Goal: Information Seeking & Learning: Learn about a topic

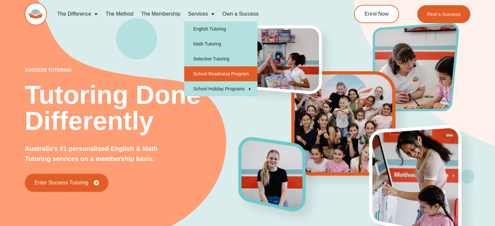
click at [200, 76] on link "School Readiness Program" at bounding box center [220, 73] width 73 height 15
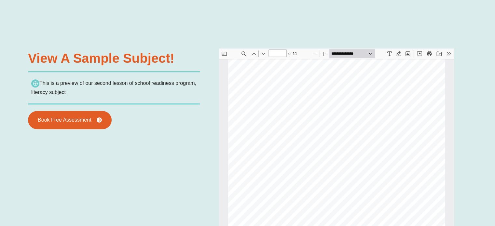
scroll to position [1166, 0]
type input "*"
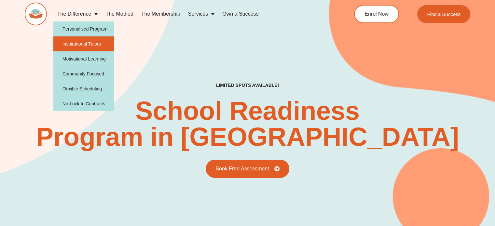
click at [86, 44] on link "Inspirational Tutors" at bounding box center [83, 43] width 61 height 15
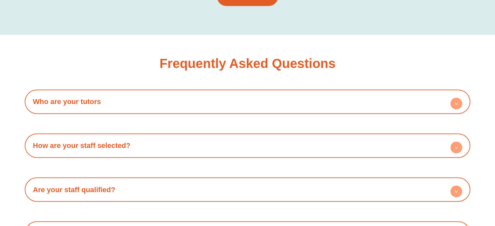
scroll to position [1085, 0]
click at [64, 103] on link "Who are your tutors" at bounding box center [67, 102] width 68 height 8
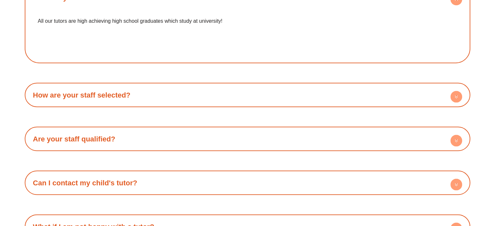
scroll to position [1197, 0]
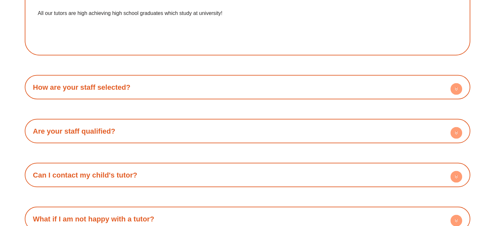
click at [60, 85] on link "How are your staff selected?" at bounding box center [82, 87] width 98 height 8
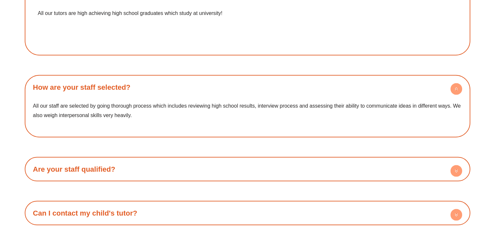
scroll to position [1231, 0]
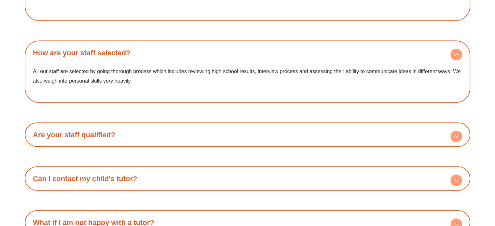
click at [60, 130] on link "Are your staff qualified?" at bounding box center [74, 134] width 82 height 8
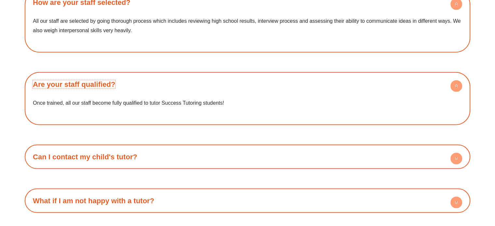
scroll to position [1281, 0]
click at [119, 157] on link "Can I contact my child's tutor?" at bounding box center [85, 156] width 104 height 8
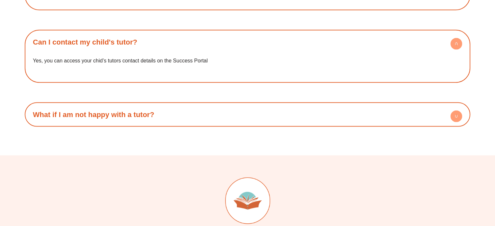
scroll to position [1397, 0]
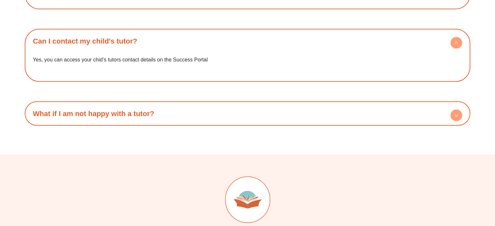
click at [87, 116] on h4 "What if I am not happy with a tutor?" at bounding box center [247, 114] width 439 height 18
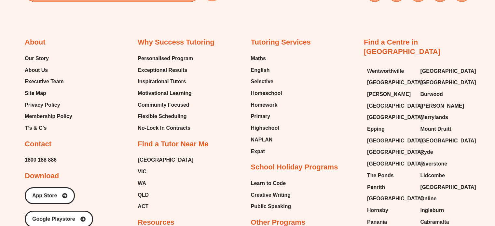
scroll to position [1699, 0]
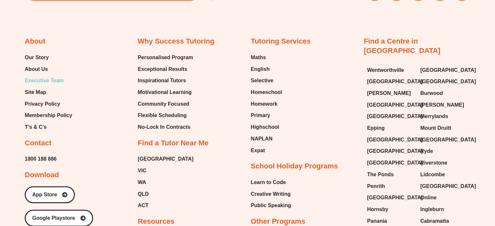
click at [51, 79] on span "Executive Team" at bounding box center [44, 81] width 39 height 10
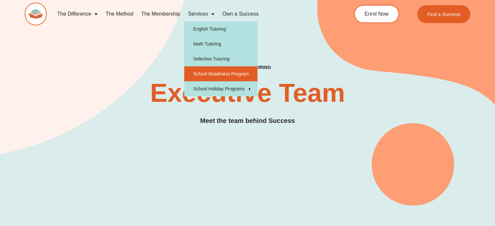
click at [205, 71] on link "School Readiness Program" at bounding box center [220, 73] width 73 height 15
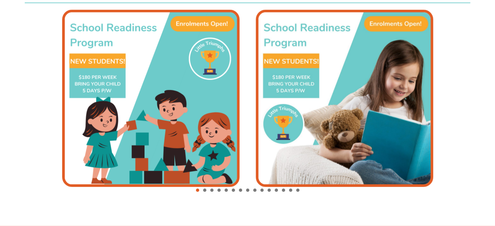
type input "*"
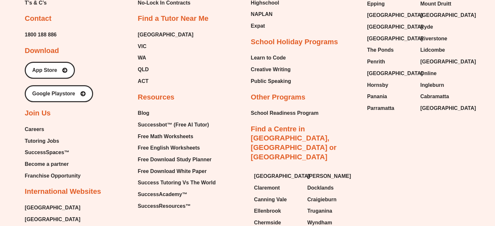
scroll to position [2711, 0]
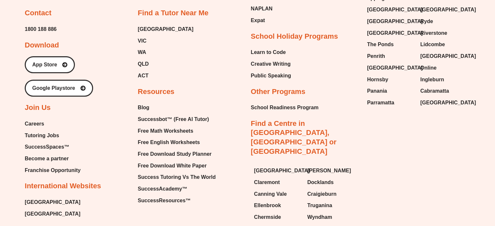
click at [33, 119] on span "Careers" at bounding box center [35, 124] width 20 height 10
